Goal: Information Seeking & Learning: Check status

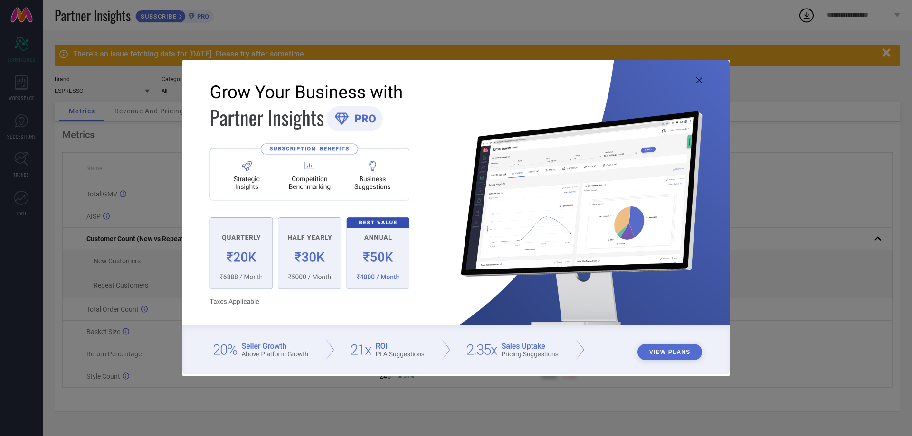
click at [698, 79] on icon at bounding box center [699, 80] width 6 height 6
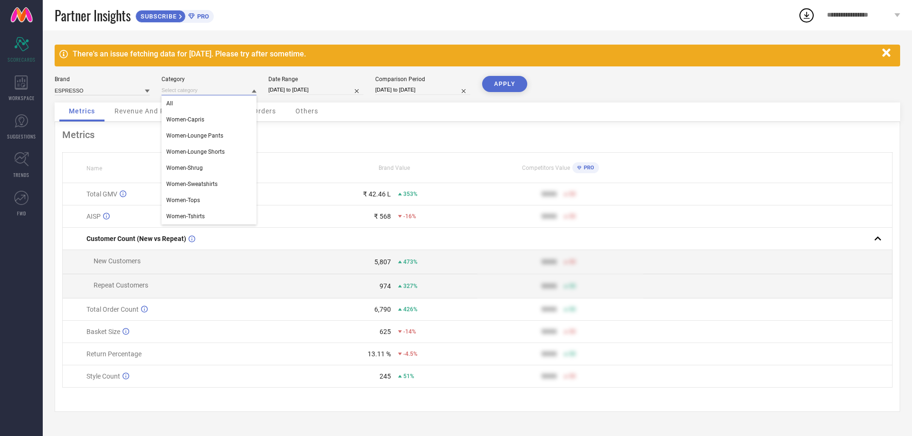
click at [206, 92] on input at bounding box center [208, 90] width 95 height 10
click at [201, 167] on span "Women-Shrug" at bounding box center [184, 168] width 37 height 7
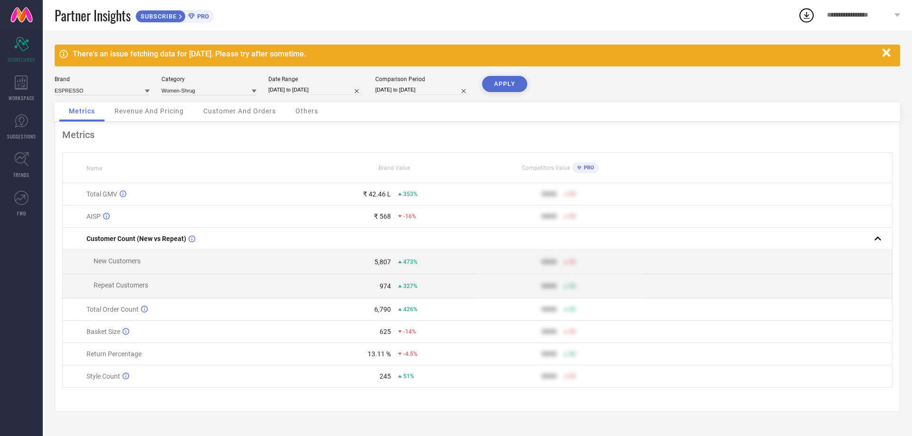
click at [500, 83] on button "APPLY" at bounding box center [504, 84] width 45 height 16
click at [195, 93] on input at bounding box center [208, 90] width 95 height 10
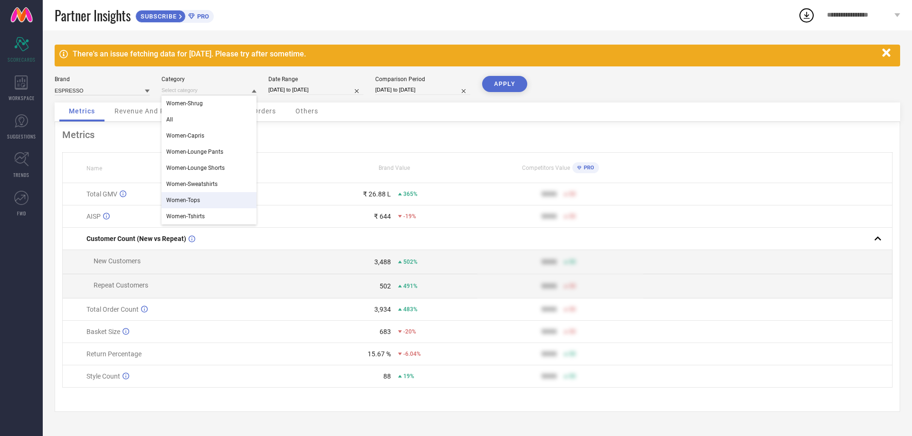
click at [188, 198] on span "Women-Tops" at bounding box center [183, 200] width 34 height 7
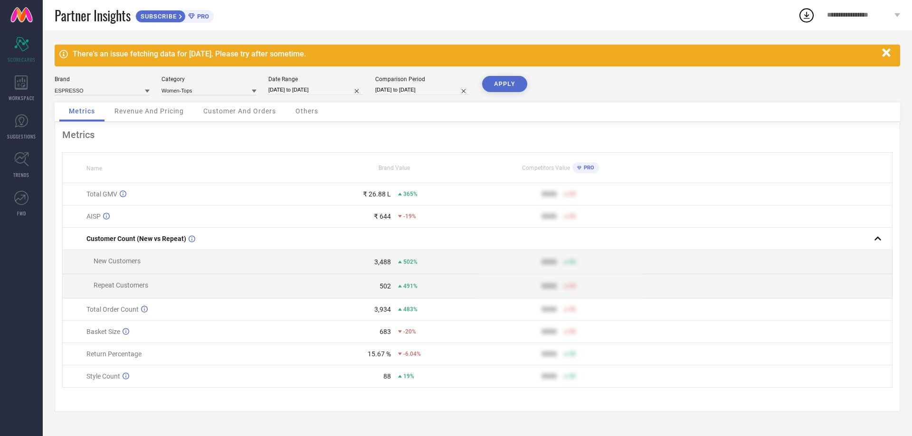
click at [495, 85] on button "APPLY" at bounding box center [504, 84] width 45 height 16
click at [165, 113] on span "Revenue And Pricing" at bounding box center [148, 111] width 69 height 8
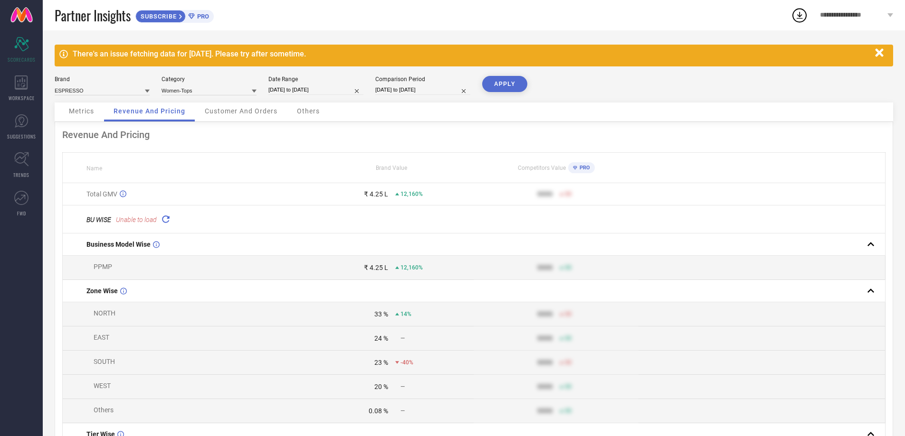
click at [165, 218] on icon at bounding box center [165, 219] width 11 height 11
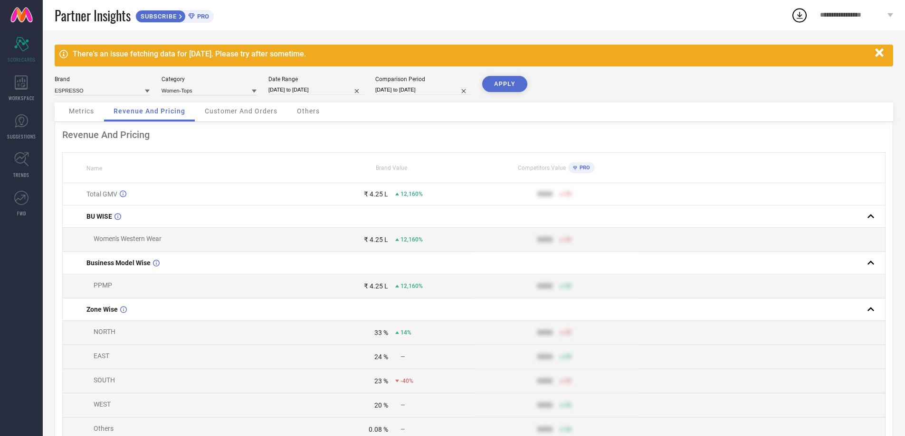
click at [227, 113] on span "Customer And Orders" at bounding box center [241, 111] width 73 height 8
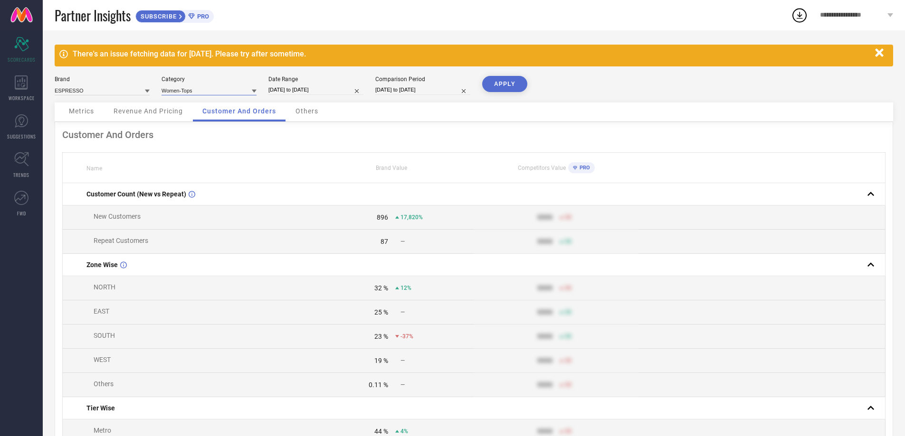
click at [252, 92] on div "Women-Tops" at bounding box center [208, 90] width 95 height 10
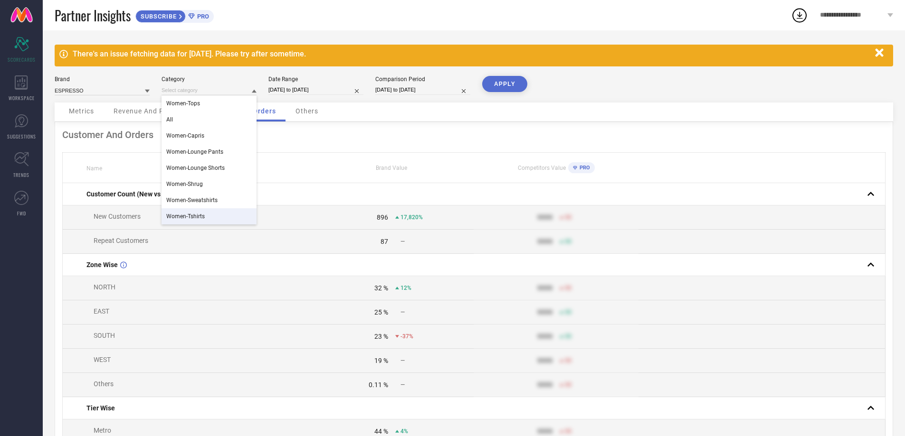
click at [199, 214] on span "Women-Tshirts" at bounding box center [185, 216] width 38 height 7
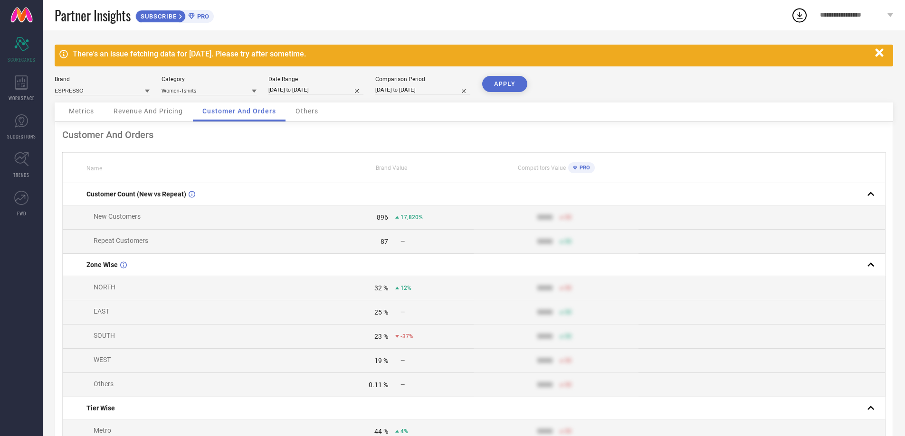
click at [491, 74] on div "There's an issue fetching data for [DATE]. Please try after sometime. Brand ESP…" at bounding box center [474, 407] width 862 height 755
click at [500, 80] on button "APPLY" at bounding box center [504, 84] width 45 height 16
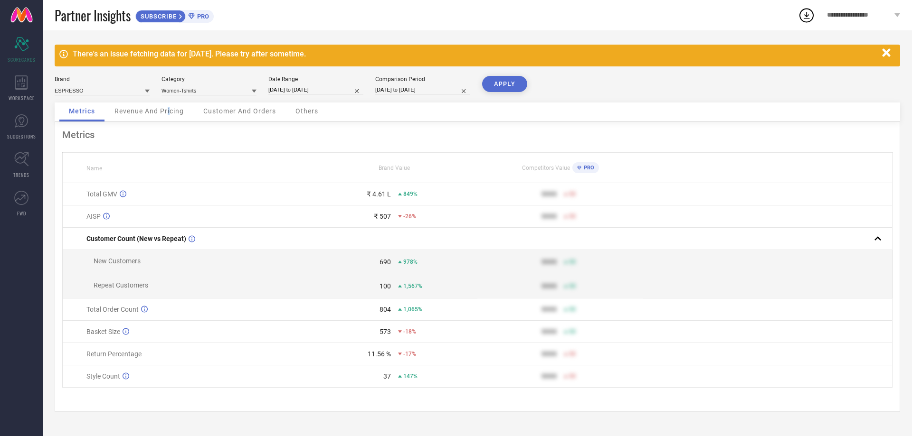
click at [169, 110] on span "Revenue And Pricing" at bounding box center [148, 111] width 69 height 8
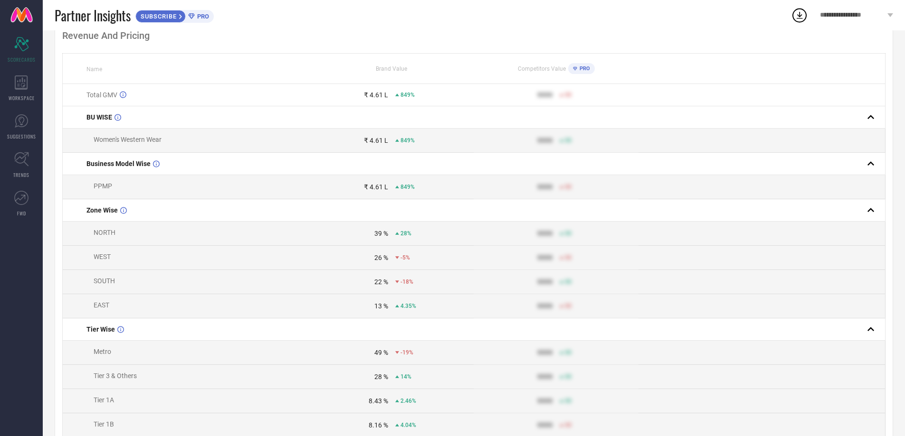
scroll to position [6, 0]
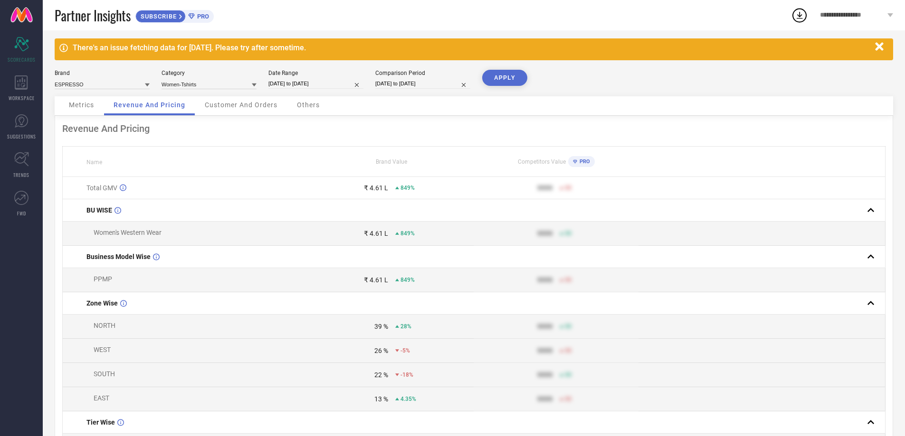
click at [233, 108] on span "Customer And Orders" at bounding box center [241, 105] width 73 height 8
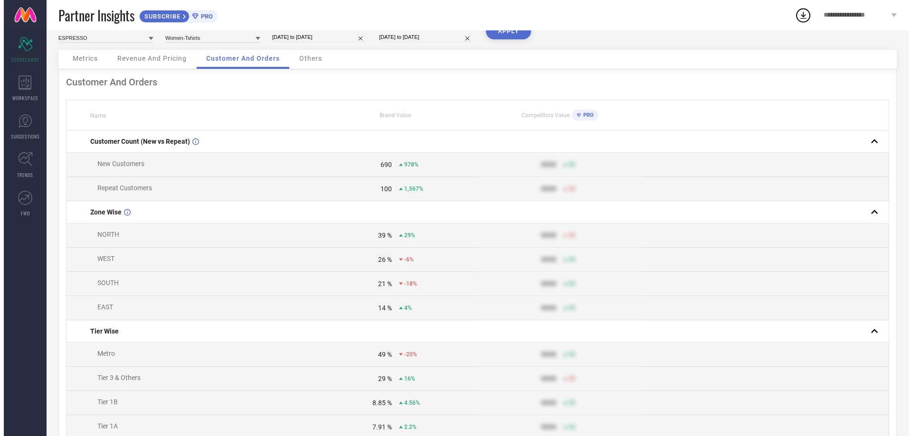
scroll to position [0, 0]
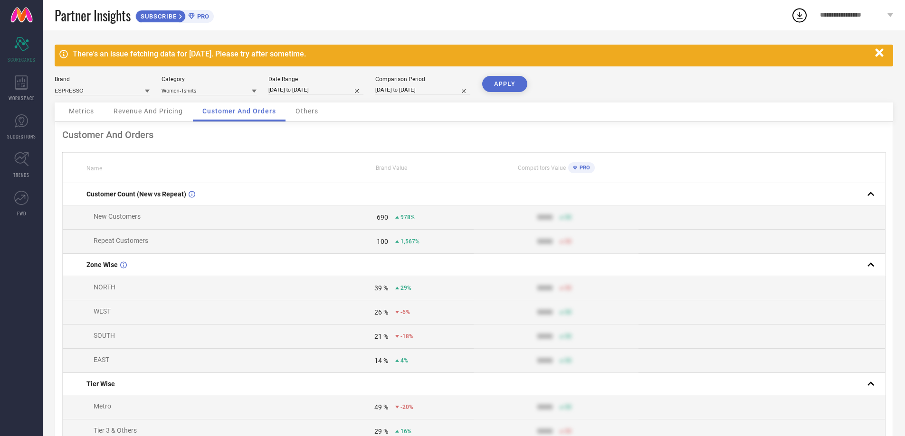
click at [303, 113] on span "Others" at bounding box center [306, 111] width 23 height 8
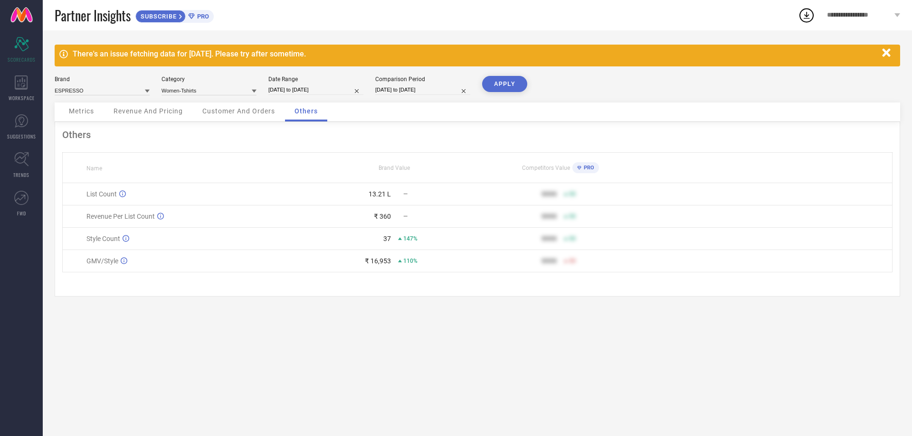
click at [537, 396] on div "There's an issue fetching data for [DATE]. Please try after sometime. Brand ESP…" at bounding box center [477, 233] width 869 height 406
